Goal: Transaction & Acquisition: Purchase product/service

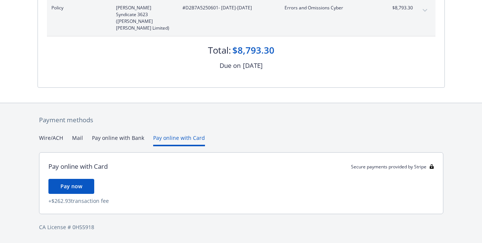
scroll to position [135, 0]
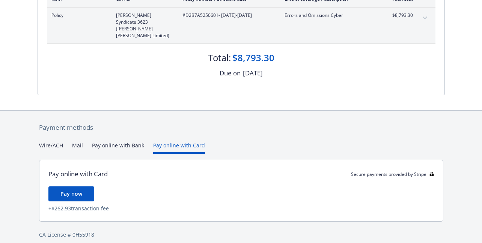
click at [179, 123] on div "Payment methods Wire/ACH Mail Pay online with Bank Pay online with Card Pay onl…" at bounding box center [242, 181] width 408 height 140
click at [119, 142] on button "Pay online with Bank" at bounding box center [118, 148] width 52 height 12
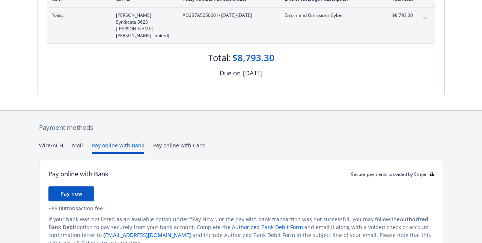
click at [71, 190] on span "Pay now" at bounding box center [71, 193] width 22 height 7
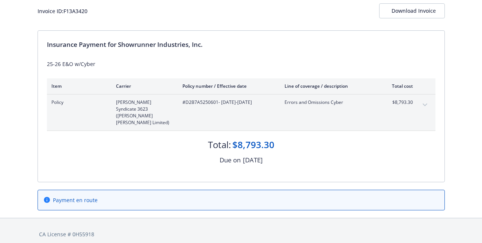
scroll to position [47, 0]
